Goal: Information Seeking & Learning: Understand process/instructions

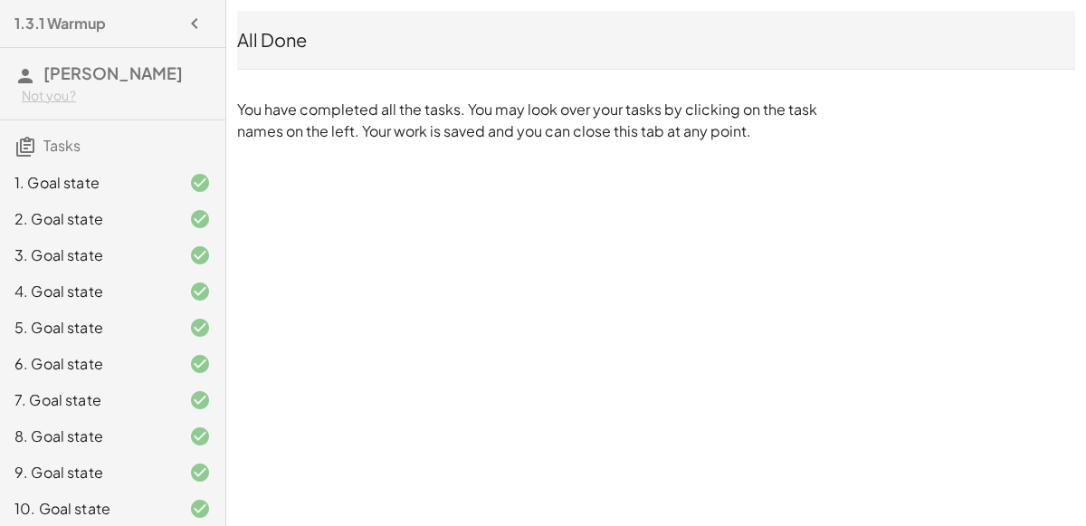
click at [137, 181] on div "1. Goal state" at bounding box center [87, 183] width 146 height 22
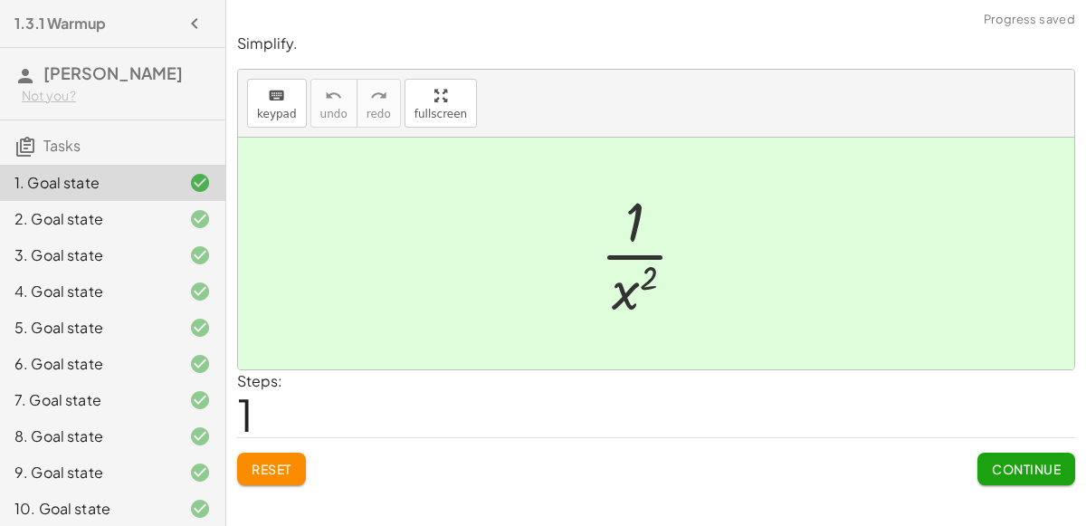
click at [293, 463] on button "Reset" at bounding box center [271, 469] width 69 height 33
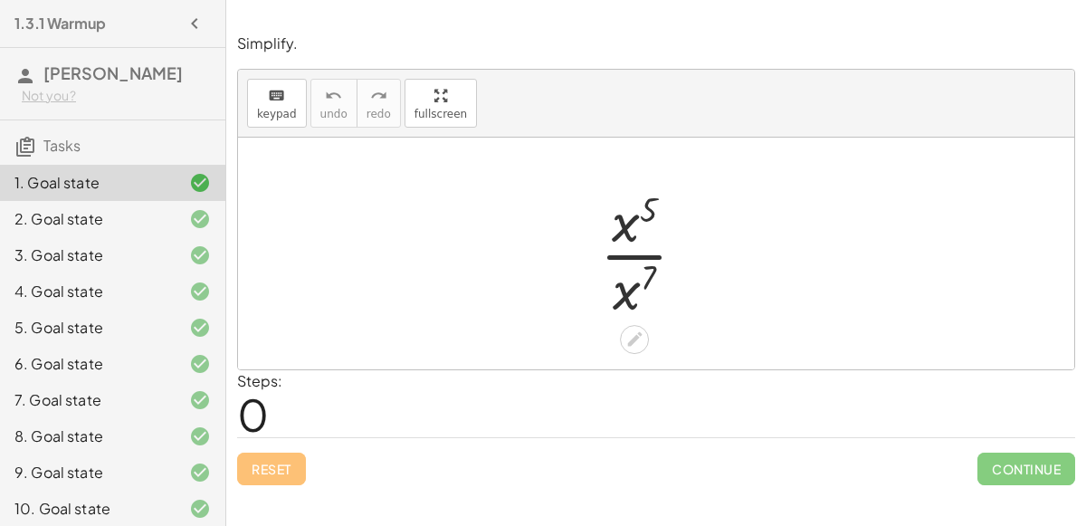
click at [592, 256] on div at bounding box center [650, 253] width 119 height 139
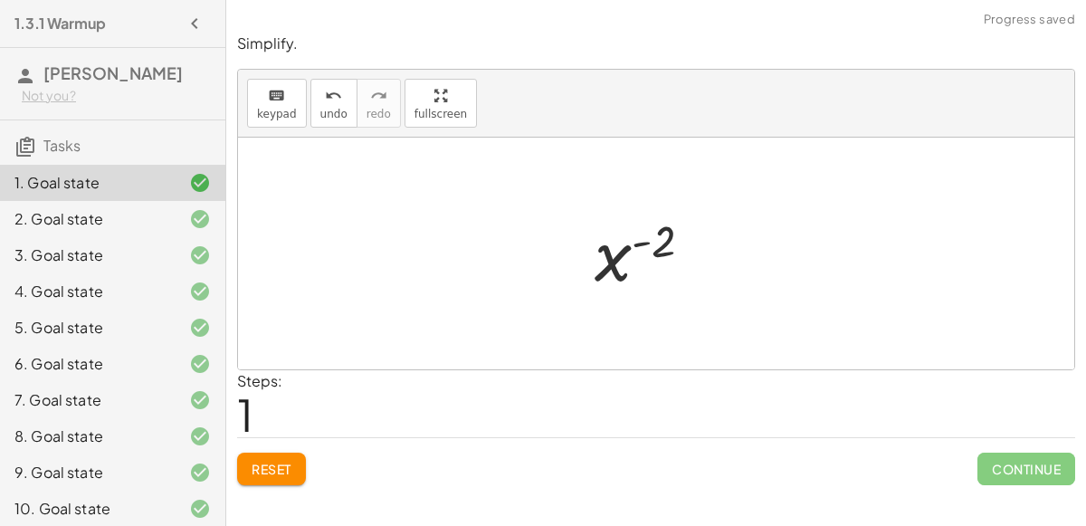
click at [597, 324] on div at bounding box center [656, 254] width 836 height 232
click at [635, 225] on div at bounding box center [651, 254] width 131 height 90
click at [645, 269] on div at bounding box center [651, 254] width 131 height 90
click at [645, 248] on div at bounding box center [651, 254] width 131 height 90
click at [646, 248] on div at bounding box center [651, 254] width 131 height 90
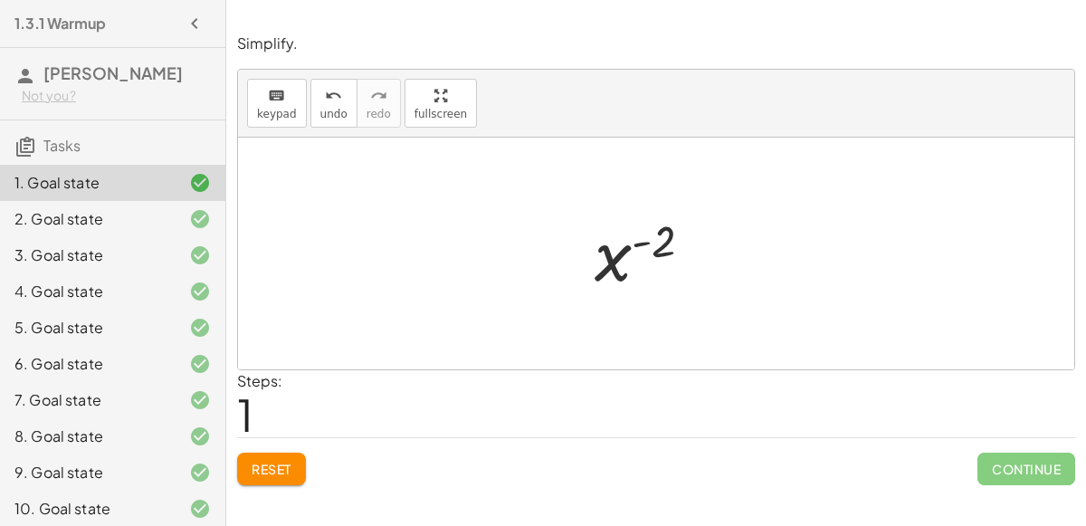
click at [257, 473] on span "Reset" at bounding box center [272, 469] width 40 height 16
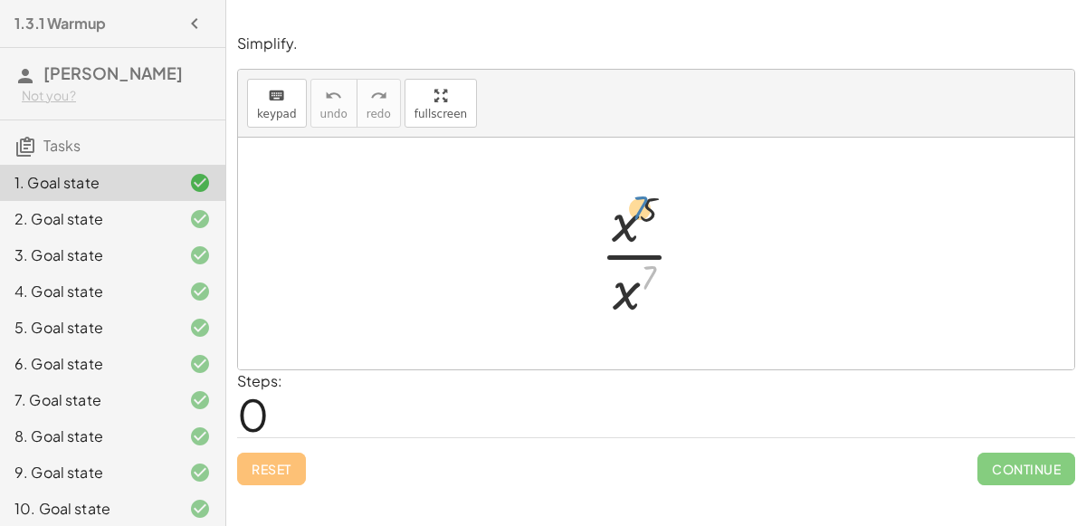
drag, startPoint x: 650, startPoint y: 274, endPoint x: 630, endPoint y: 241, distance: 39.0
click at [630, 241] on div at bounding box center [650, 253] width 119 height 139
drag, startPoint x: 631, startPoint y: 295, endPoint x: 620, endPoint y: 215, distance: 80.4
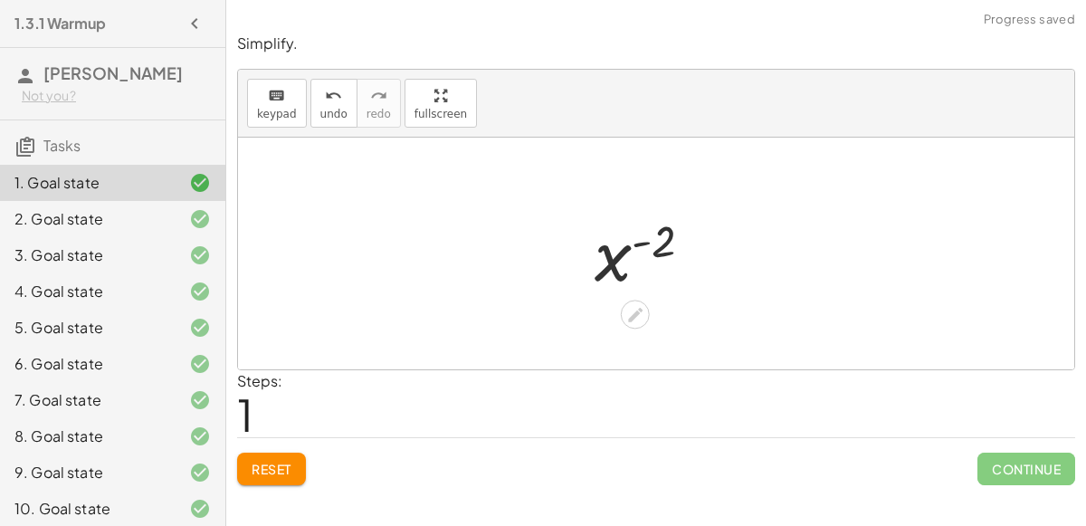
click at [641, 237] on div at bounding box center [651, 254] width 131 height 90
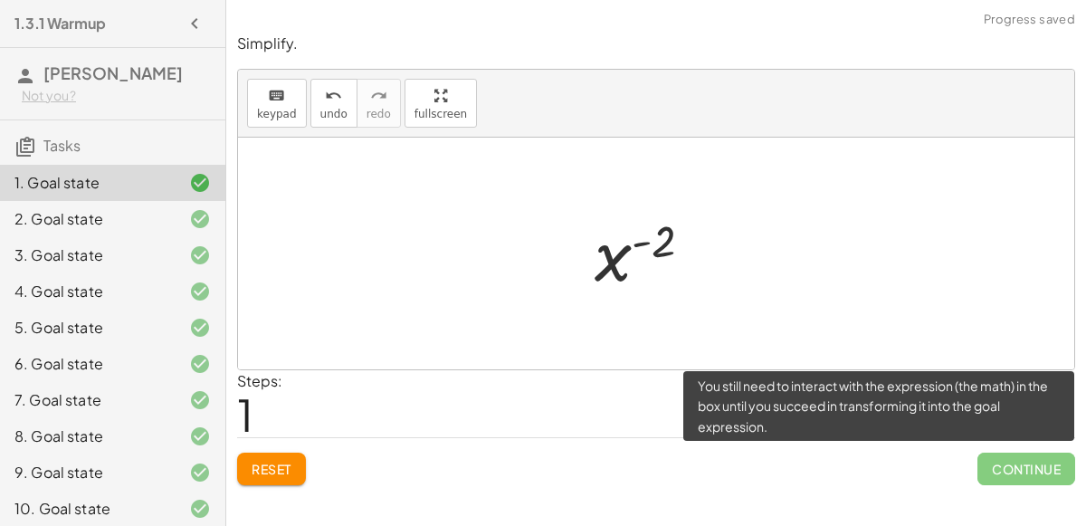
click at [1013, 466] on span "Continue" at bounding box center [1027, 469] width 98 height 33
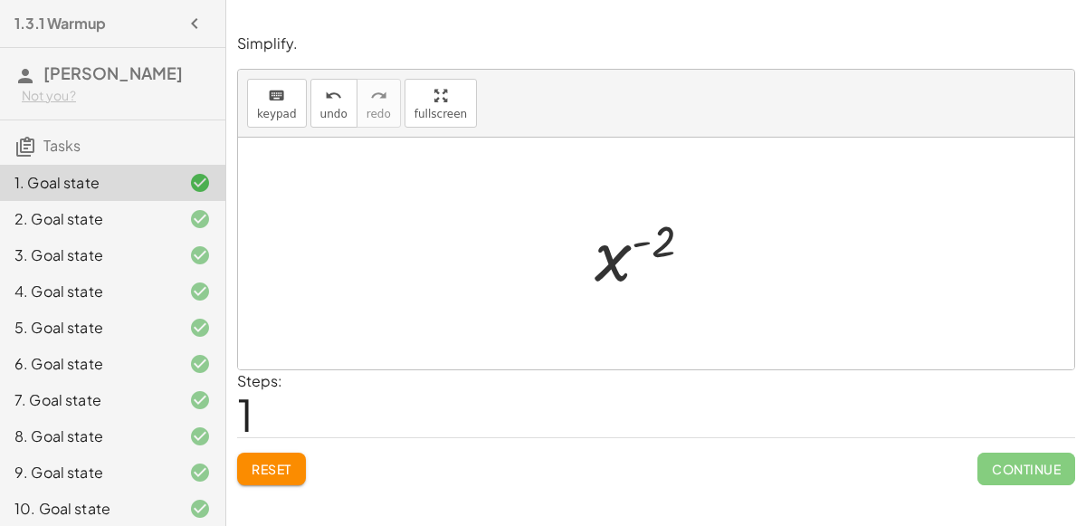
click at [285, 462] on span "Reset" at bounding box center [272, 469] width 40 height 16
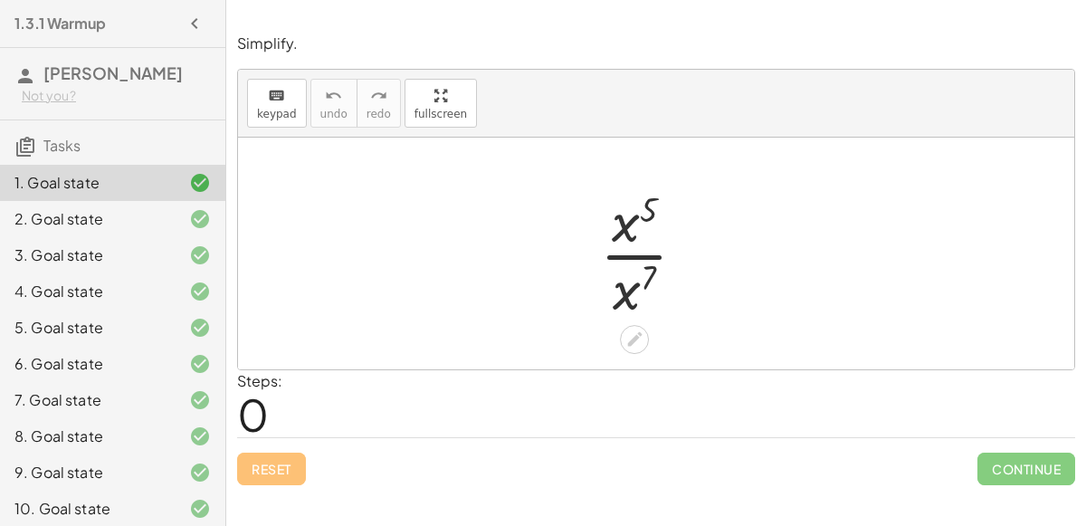
click at [615, 296] on div at bounding box center [650, 253] width 119 height 139
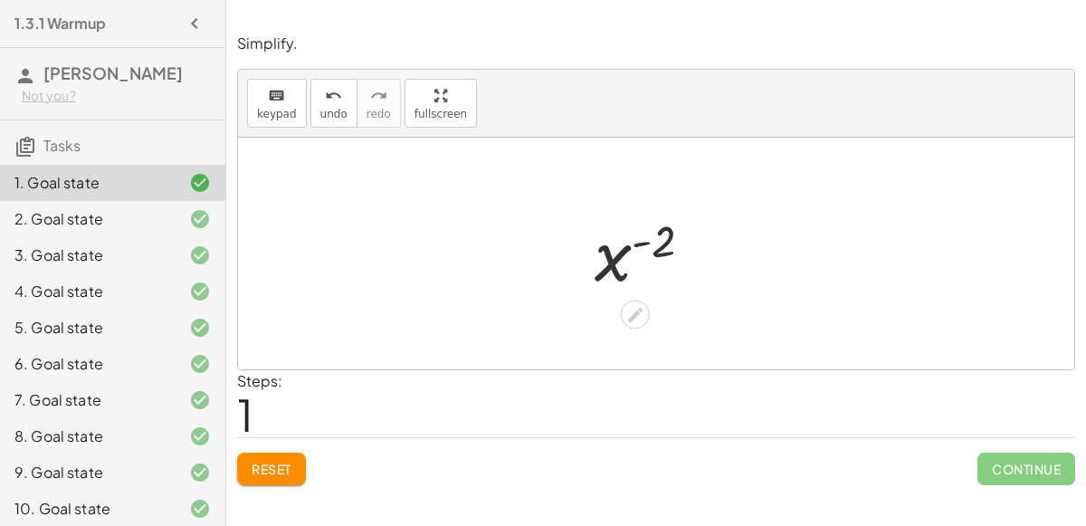
click at [663, 273] on div at bounding box center [651, 254] width 131 height 90
click at [639, 265] on div at bounding box center [651, 254] width 131 height 90
drag, startPoint x: 655, startPoint y: 253, endPoint x: 604, endPoint y: 278, distance: 57.1
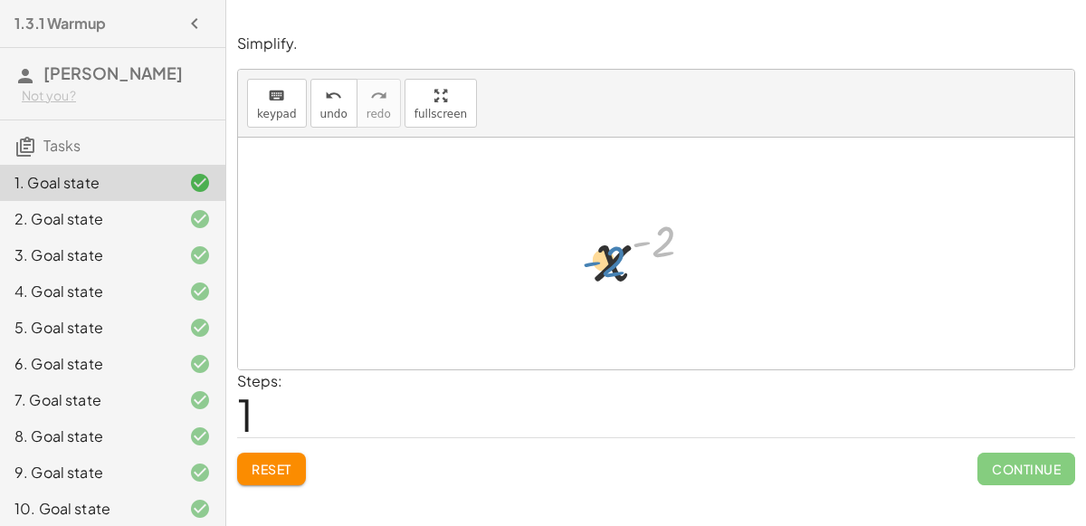
click at [604, 278] on div at bounding box center [651, 254] width 131 height 90
click at [608, 273] on div at bounding box center [651, 254] width 131 height 90
drag, startPoint x: 608, startPoint y: 273, endPoint x: 629, endPoint y: 268, distance: 21.5
click at [629, 268] on div at bounding box center [651, 254] width 131 height 90
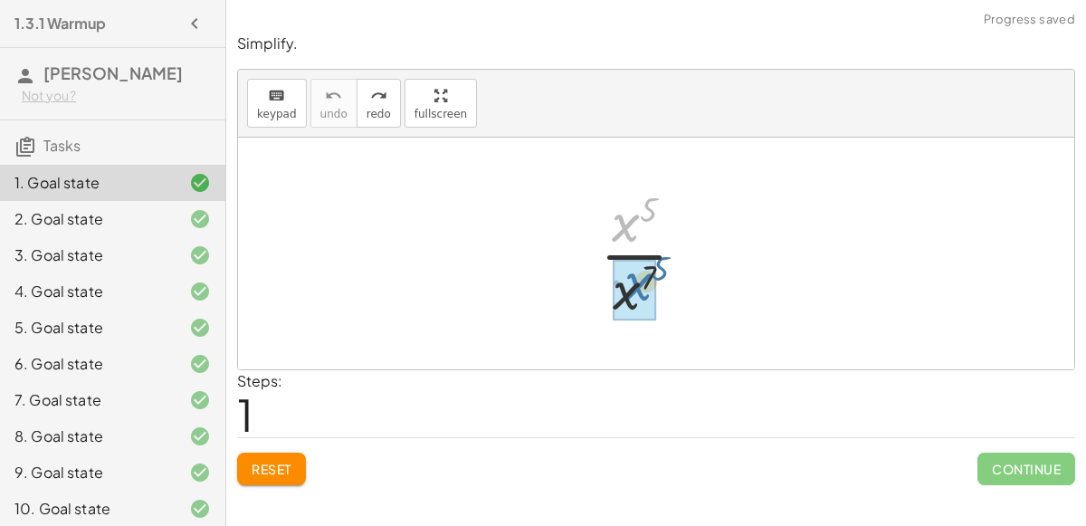
drag, startPoint x: 632, startPoint y: 212, endPoint x: 630, endPoint y: 275, distance: 63.4
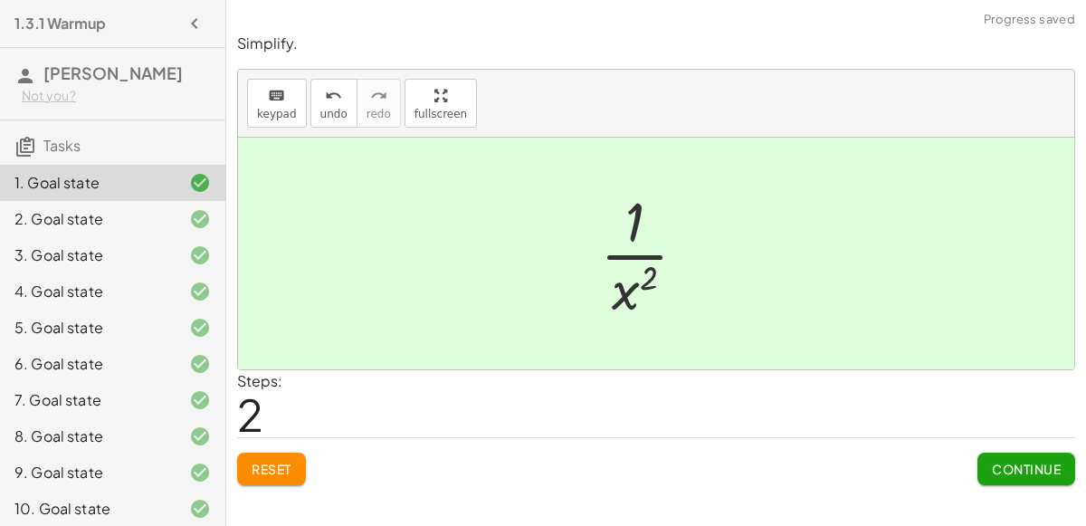
click at [1042, 463] on span "Continue" at bounding box center [1026, 469] width 69 height 16
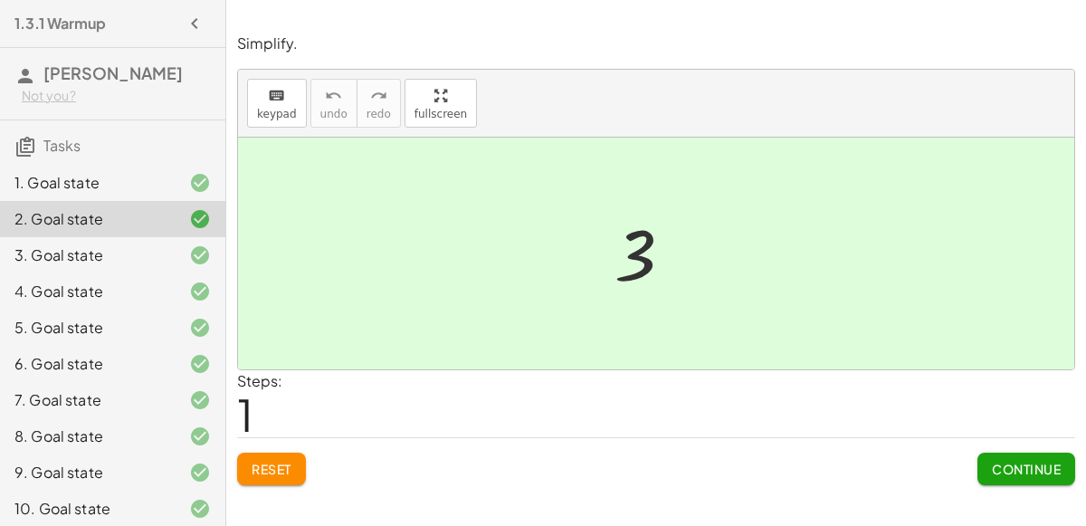
click at [1045, 473] on span "Continue" at bounding box center [1026, 469] width 69 height 16
click at [0, 0] on span "Continue" at bounding box center [0, 0] width 0 height 0
